Goal: Task Accomplishment & Management: Manage account settings

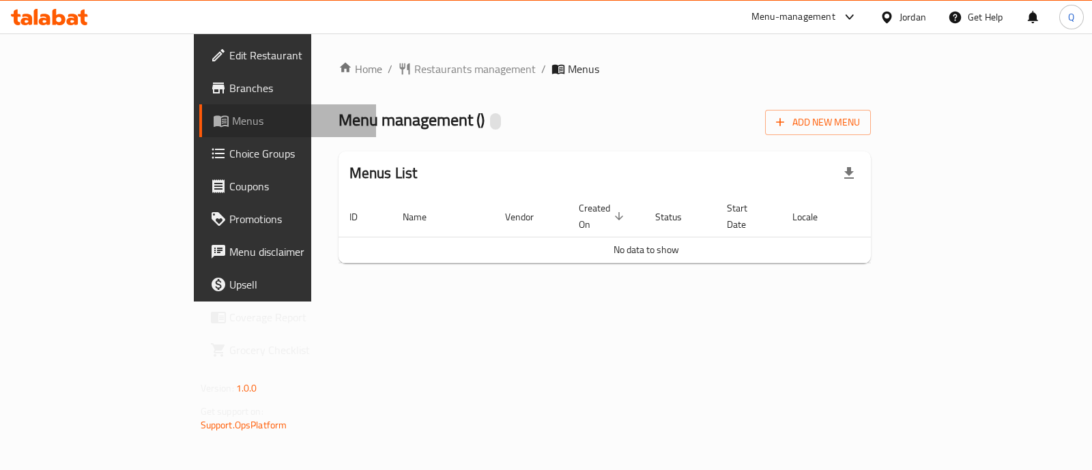
click at [232, 119] on span "Menus" at bounding box center [298, 121] width 133 height 16
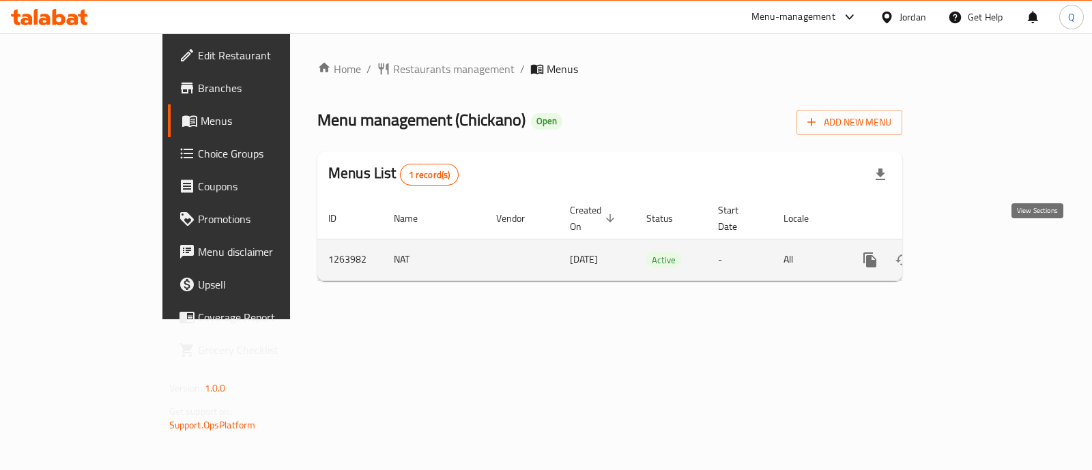
click at [985, 254] on link "enhanced table" at bounding box center [968, 260] width 33 height 33
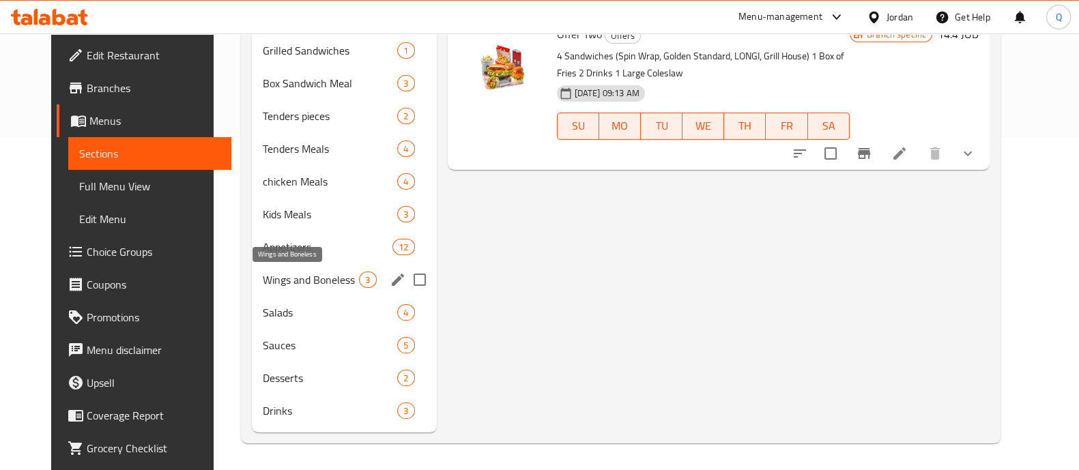
scroll to position [76, 0]
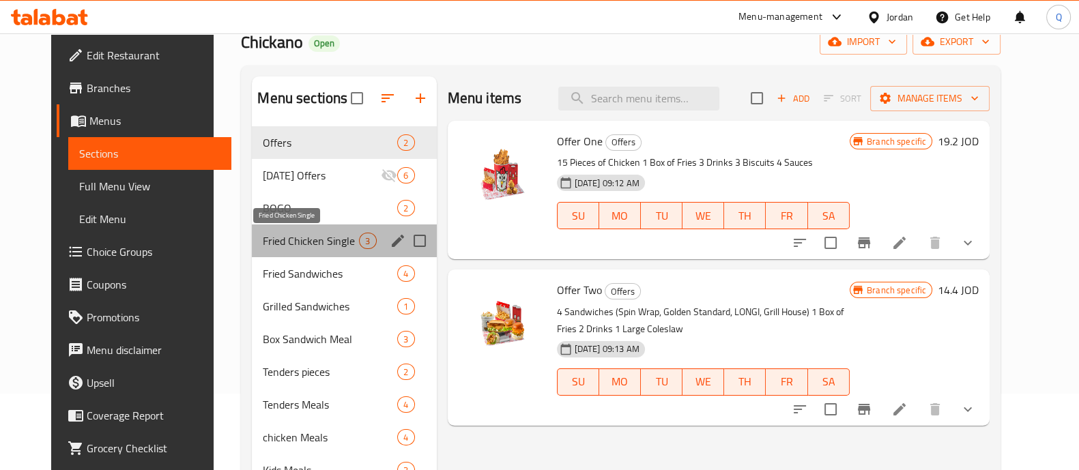
click at [270, 235] on span "Fried Chicken Single" at bounding box center [311, 241] width 96 height 16
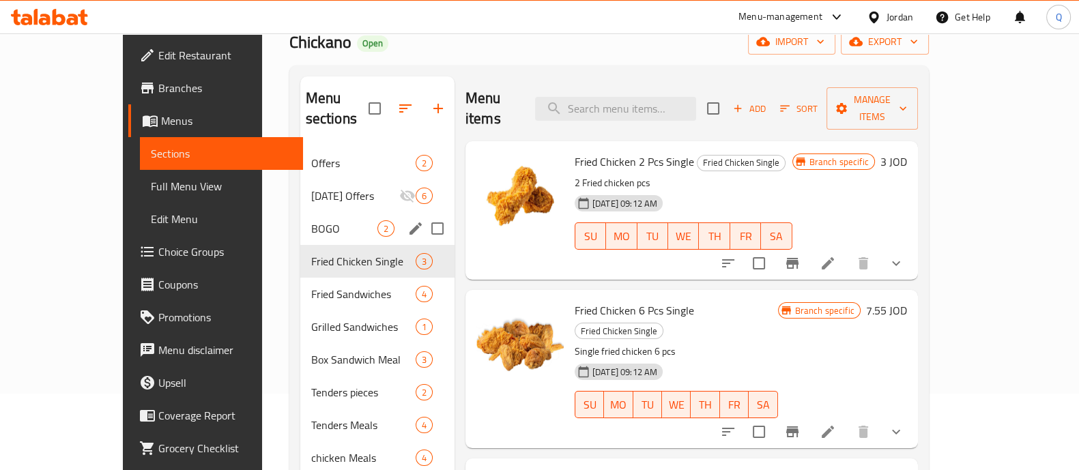
click at [311, 220] on span "BOGO" at bounding box center [344, 228] width 66 height 16
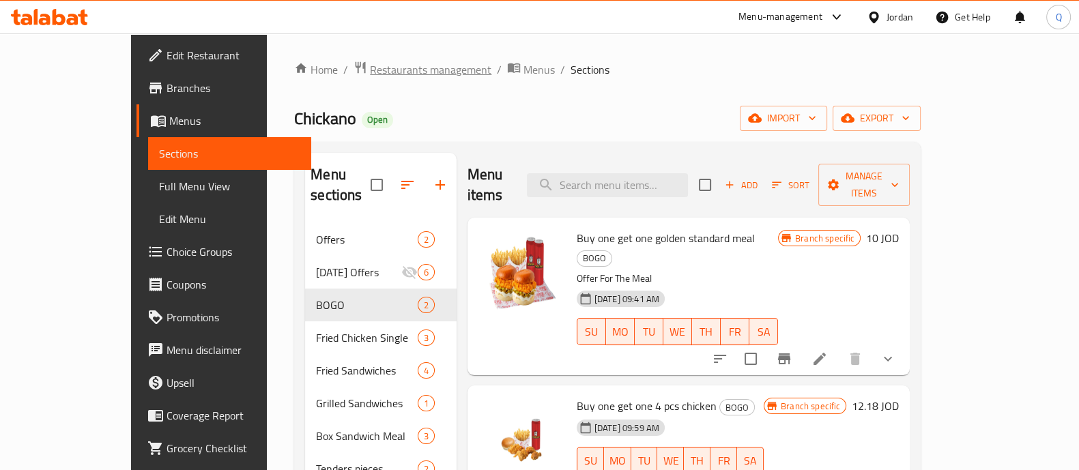
click at [370, 70] on span "Restaurants management" at bounding box center [430, 69] width 121 height 16
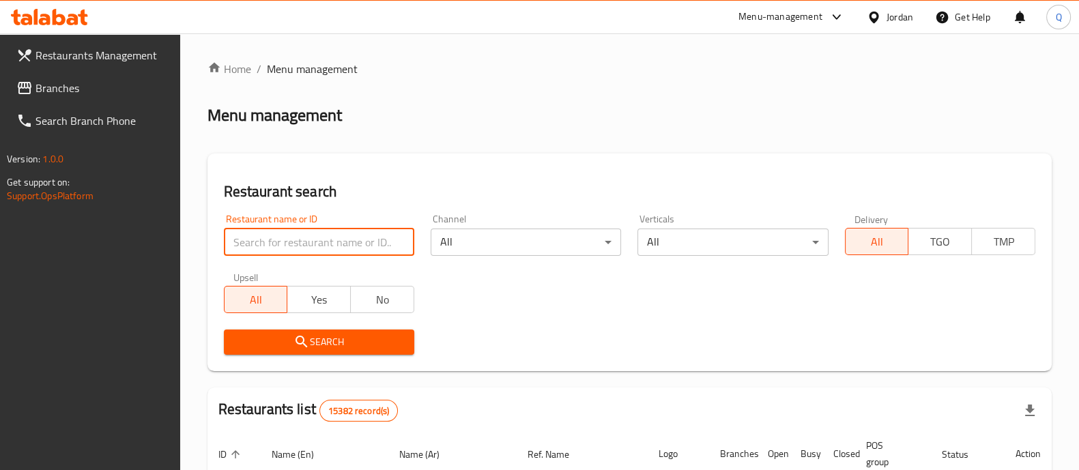
click at [356, 240] on input "search" at bounding box center [319, 242] width 190 height 27
click button "Search" at bounding box center [319, 342] width 190 height 25
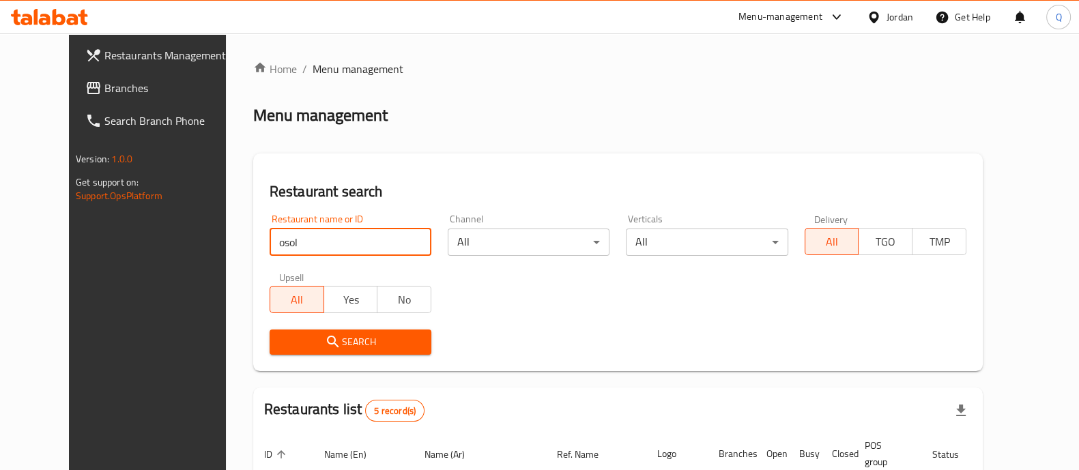
click at [300, 248] on input "osol" at bounding box center [351, 242] width 162 height 27
type input "o"
type input "اصول"
click button "Search" at bounding box center [351, 342] width 162 height 25
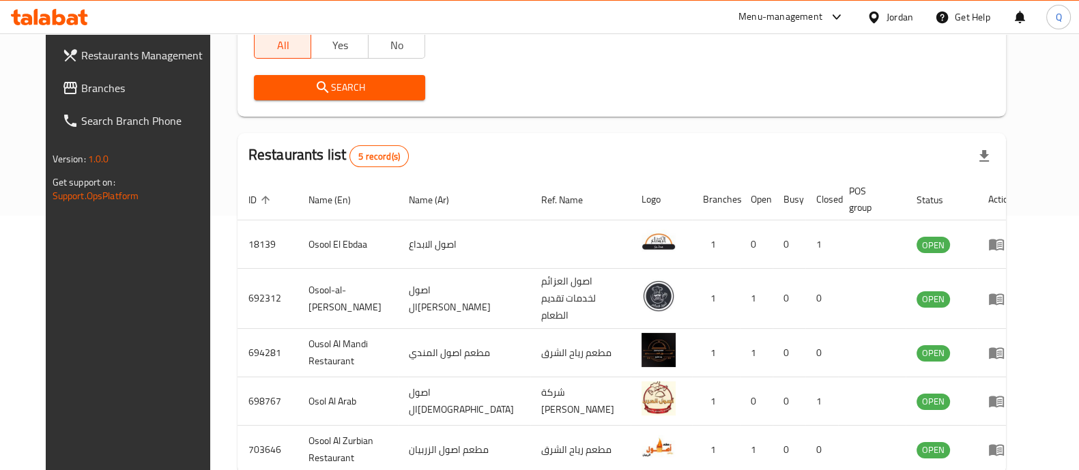
scroll to position [256, 0]
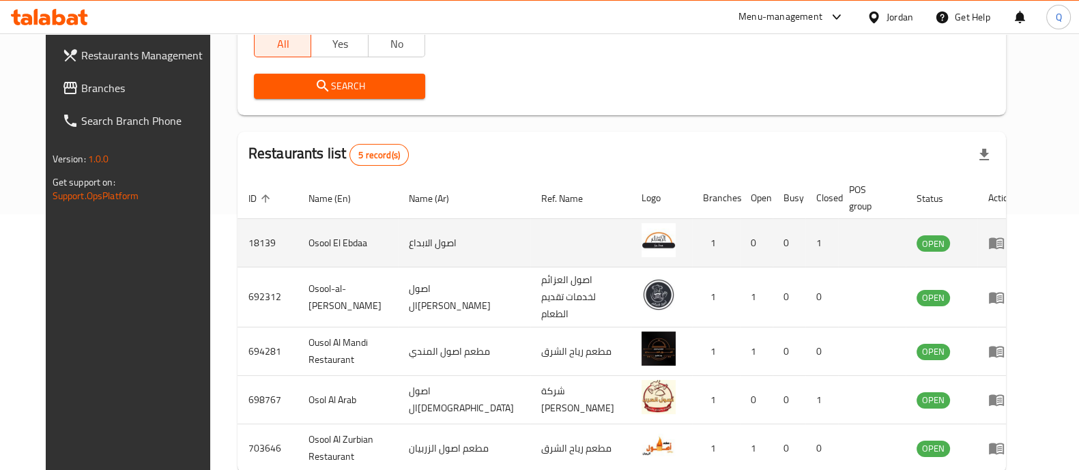
click at [1024, 239] on td "enhanced table" at bounding box center [1000, 243] width 47 height 48
click at [1004, 243] on icon "enhanced table" at bounding box center [996, 244] width 15 height 12
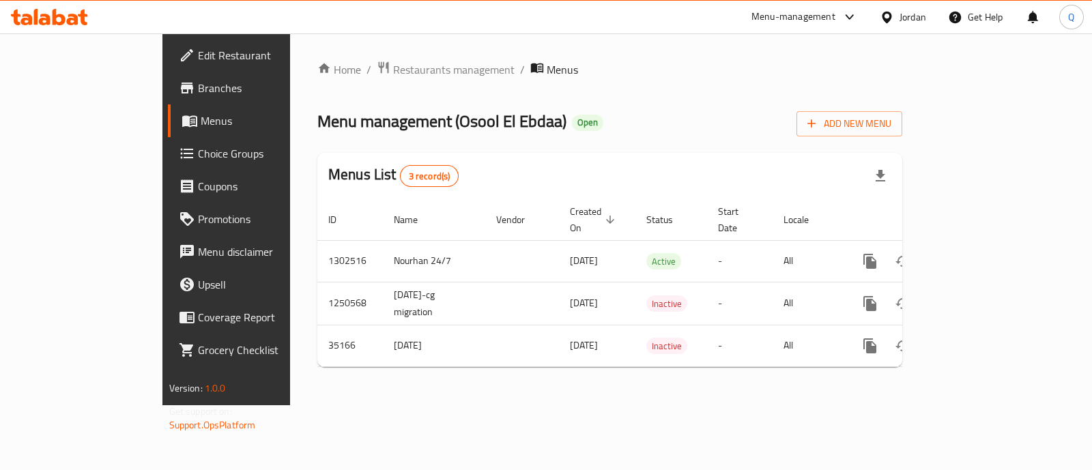
click at [198, 94] on span "Branches" at bounding box center [266, 88] width 136 height 16
